Goal: Find specific page/section: Find specific page/section

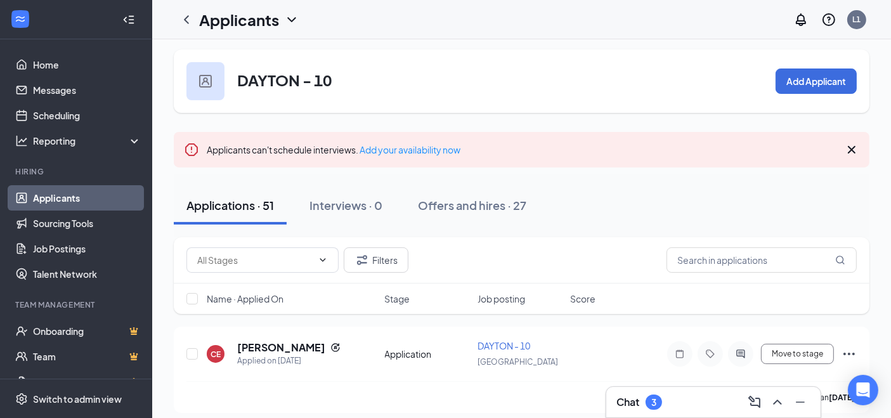
scroll to position [70, 0]
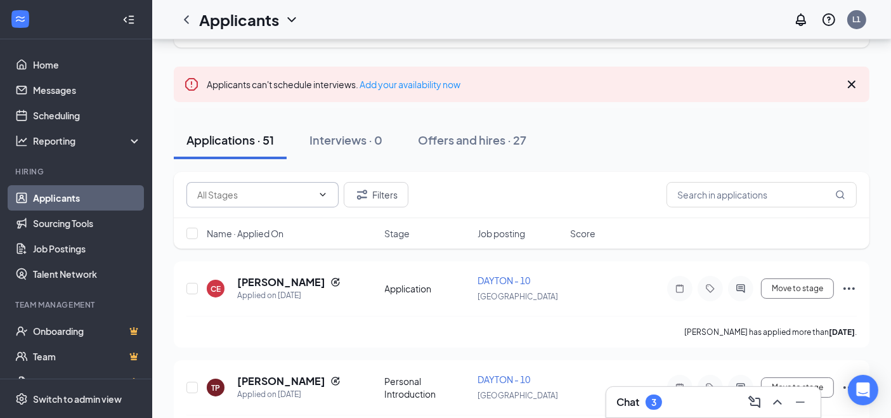
click at [252, 191] on input "text" at bounding box center [254, 195] width 115 height 14
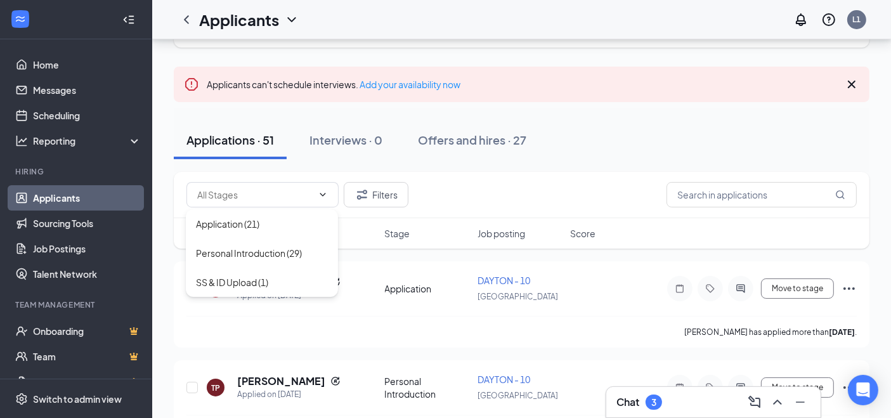
click at [523, 202] on div "Filters" at bounding box center [521, 194] width 670 height 25
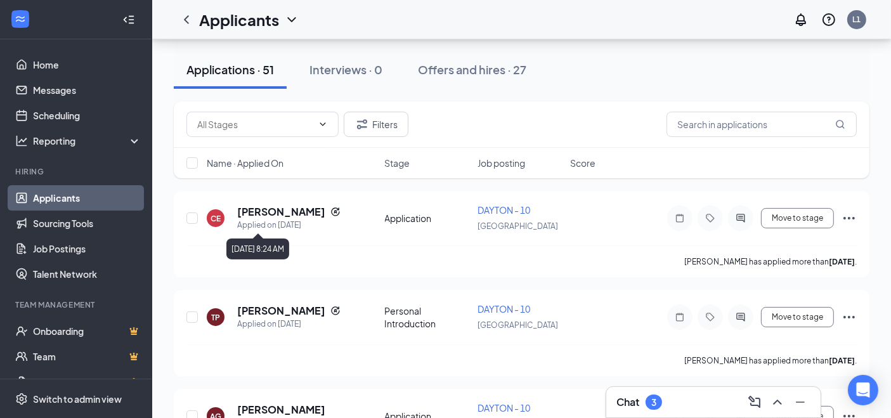
scroll to position [0, 0]
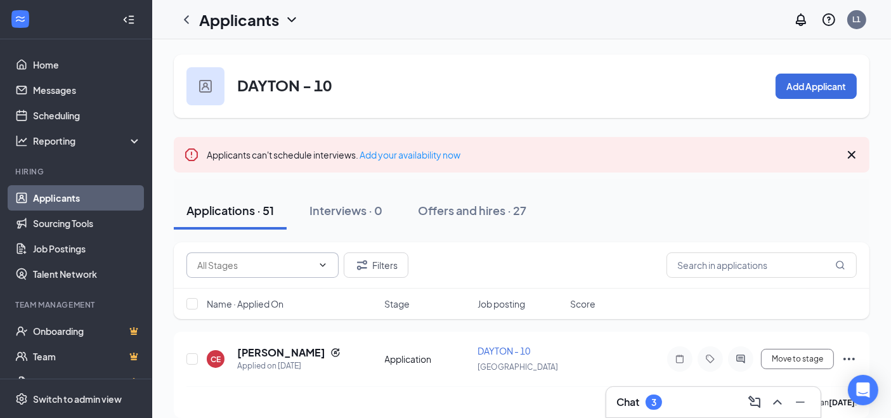
click at [263, 270] on input "text" at bounding box center [254, 265] width 115 height 14
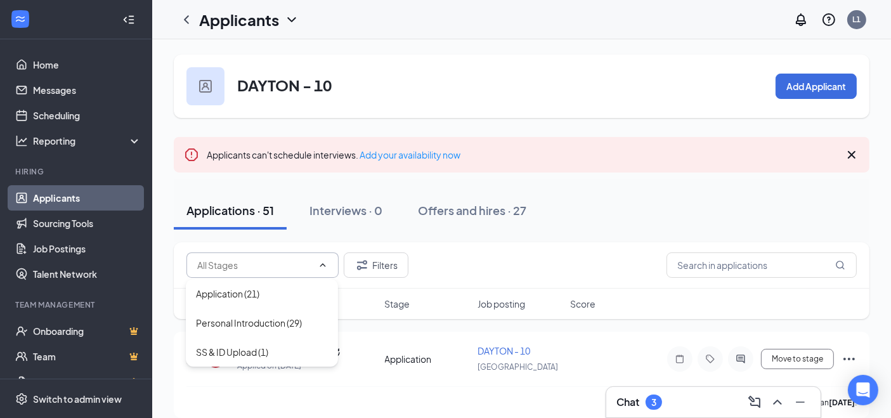
click at [322, 269] on icon "ChevronUp" at bounding box center [323, 265] width 10 height 10
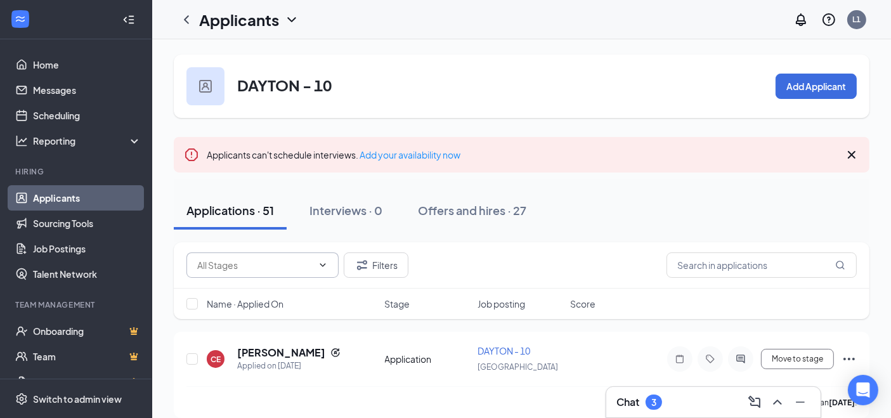
click at [284, 267] on input "text" at bounding box center [254, 265] width 115 height 14
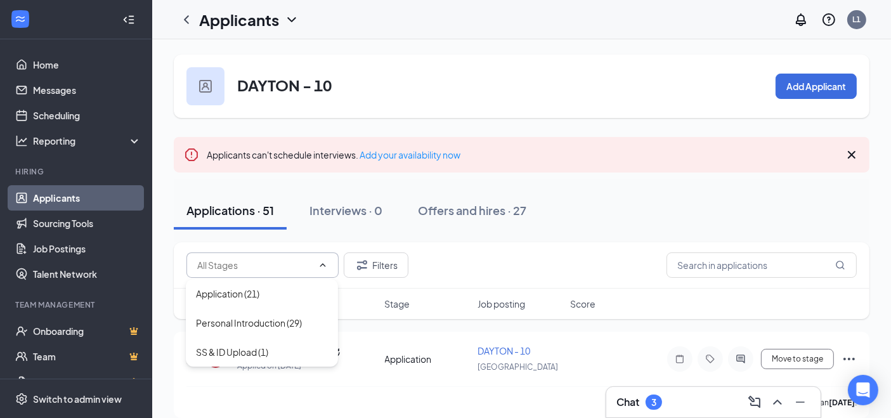
drag, startPoint x: 479, startPoint y: 244, endPoint x: 483, endPoint y: 238, distance: 6.9
click at [480, 243] on div "Filters" at bounding box center [522, 265] width 696 height 46
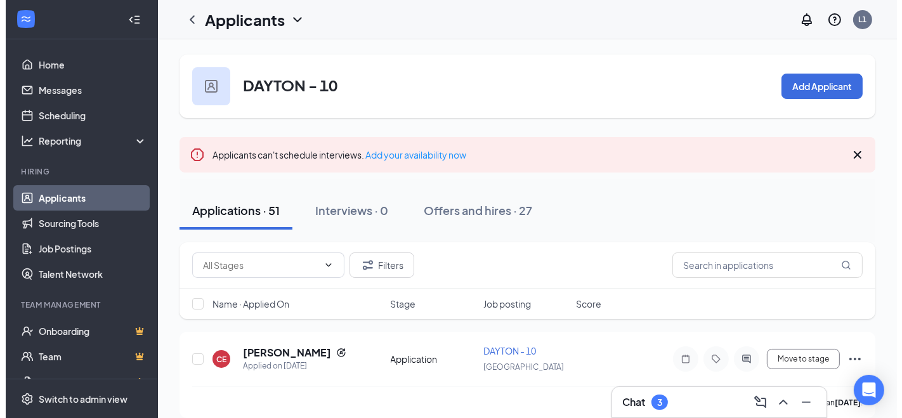
scroll to position [103, 0]
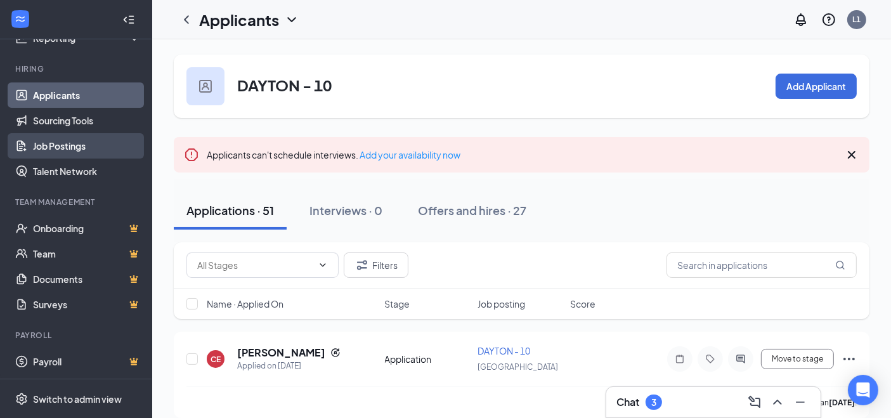
click at [74, 148] on link "Job Postings" at bounding box center [87, 145] width 108 height 25
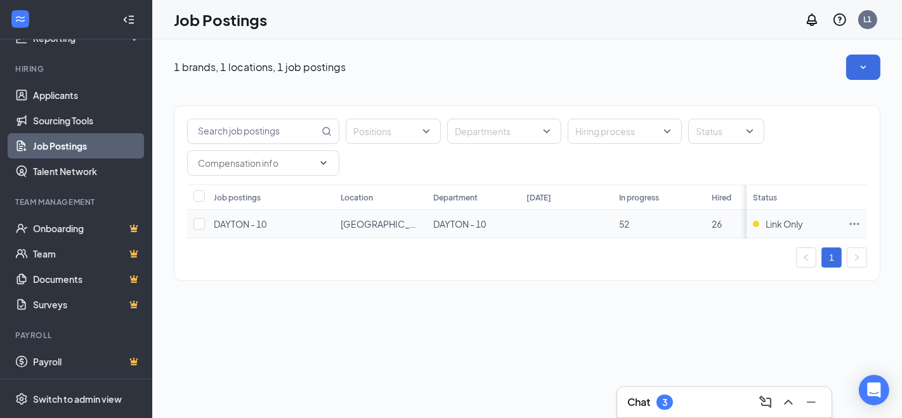
click at [854, 223] on icon "Ellipses" at bounding box center [855, 224] width 10 height 2
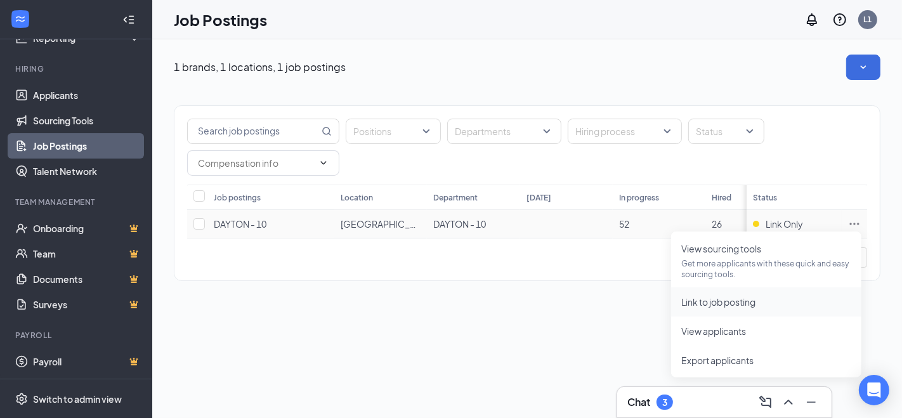
click at [732, 311] on li "Link to job posting" at bounding box center [766, 301] width 190 height 29
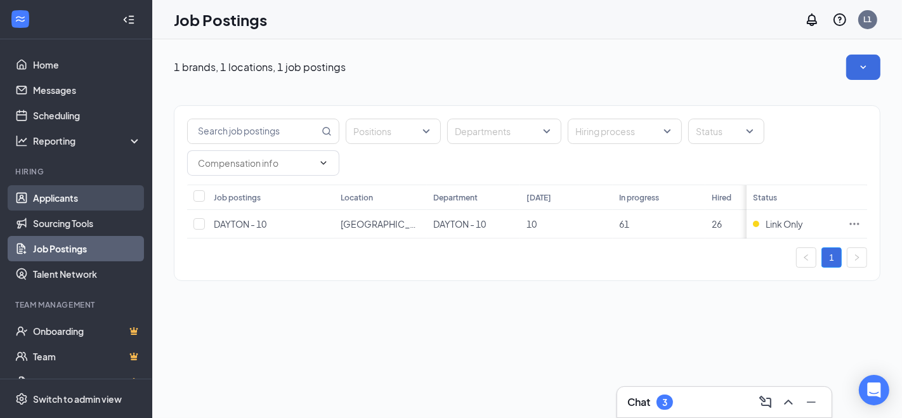
click at [53, 204] on link "Applicants" at bounding box center [87, 197] width 108 height 25
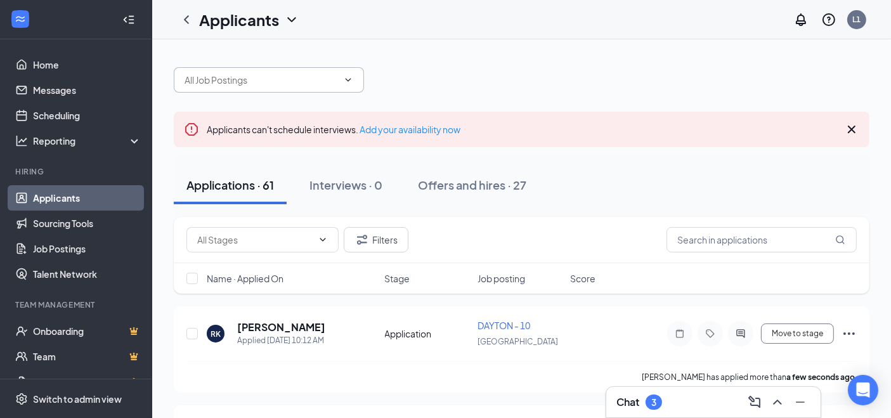
click at [286, 79] on input "text" at bounding box center [261, 80] width 153 height 14
click at [299, 102] on div "DAYTON - 10 ([GEOGRAPHIC_DATA])" at bounding box center [268, 108] width 170 height 14
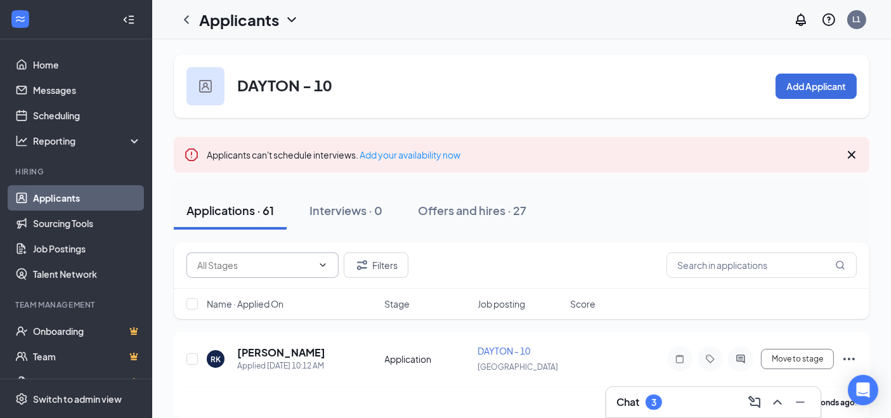
click at [255, 266] on input "text" at bounding box center [254, 265] width 115 height 14
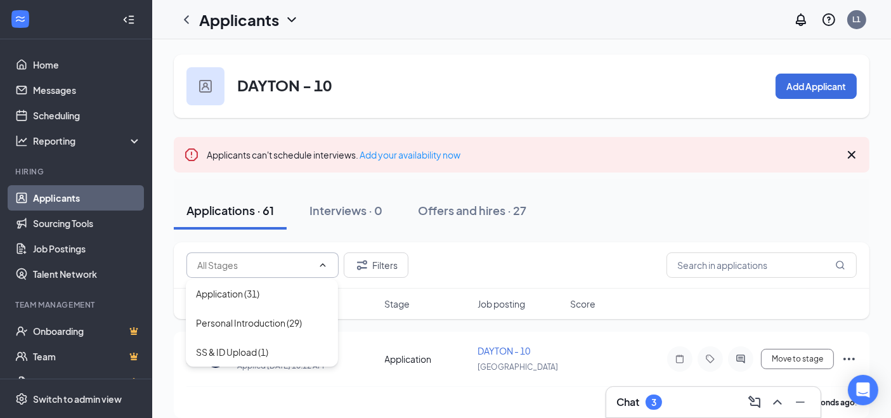
click at [578, 217] on div "Applications · 61 Interviews · 0 Offers and hires · 27" at bounding box center [522, 211] width 696 height 38
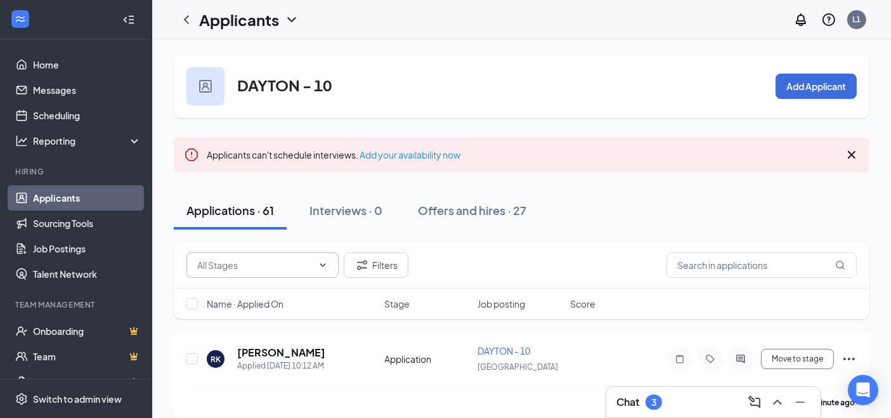
click at [270, 257] on span at bounding box center [262, 264] width 152 height 25
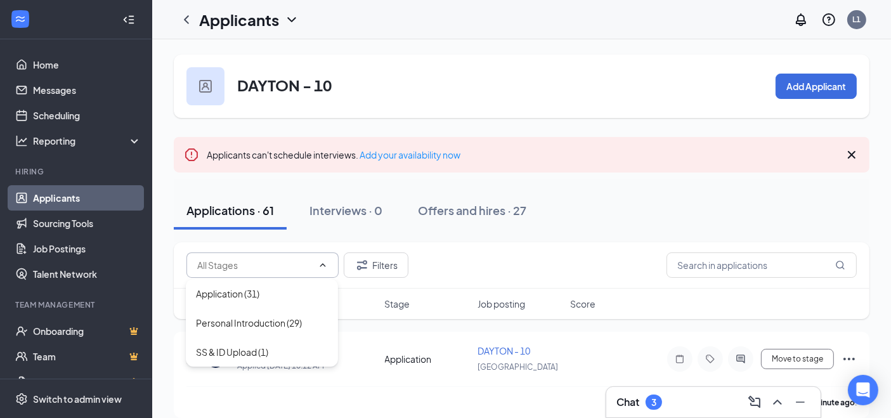
click at [634, 211] on div "Applications · 61 Interviews · 0 Offers and hires · 27" at bounding box center [522, 211] width 696 height 38
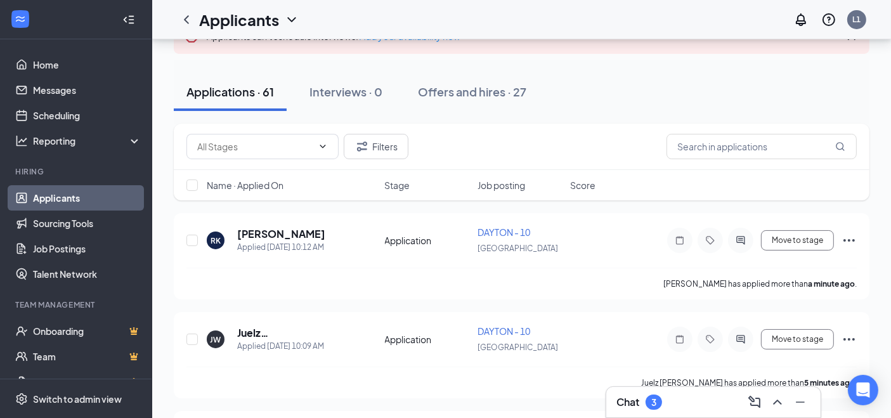
scroll to position [141, 0]
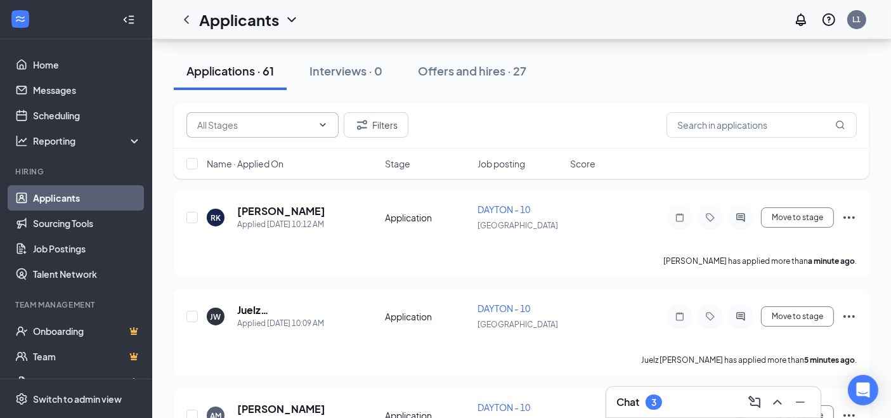
click at [266, 116] on span at bounding box center [262, 124] width 152 height 25
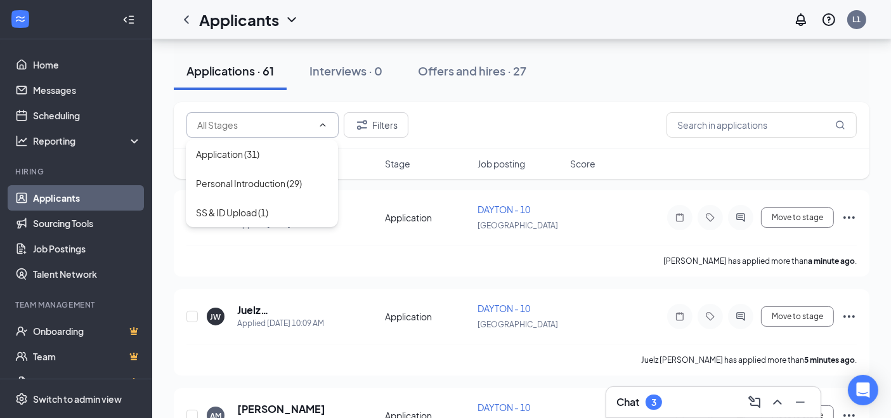
click at [611, 114] on div "Filters" at bounding box center [521, 124] width 670 height 25
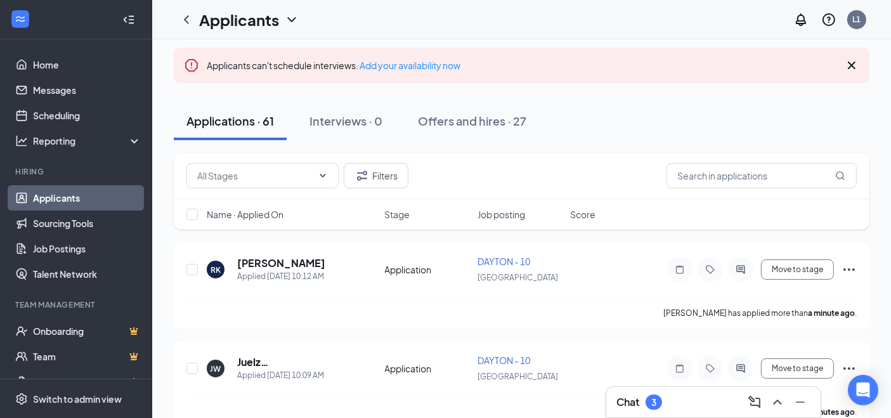
scroll to position [0, 0]
